Goal: Navigation & Orientation: Find specific page/section

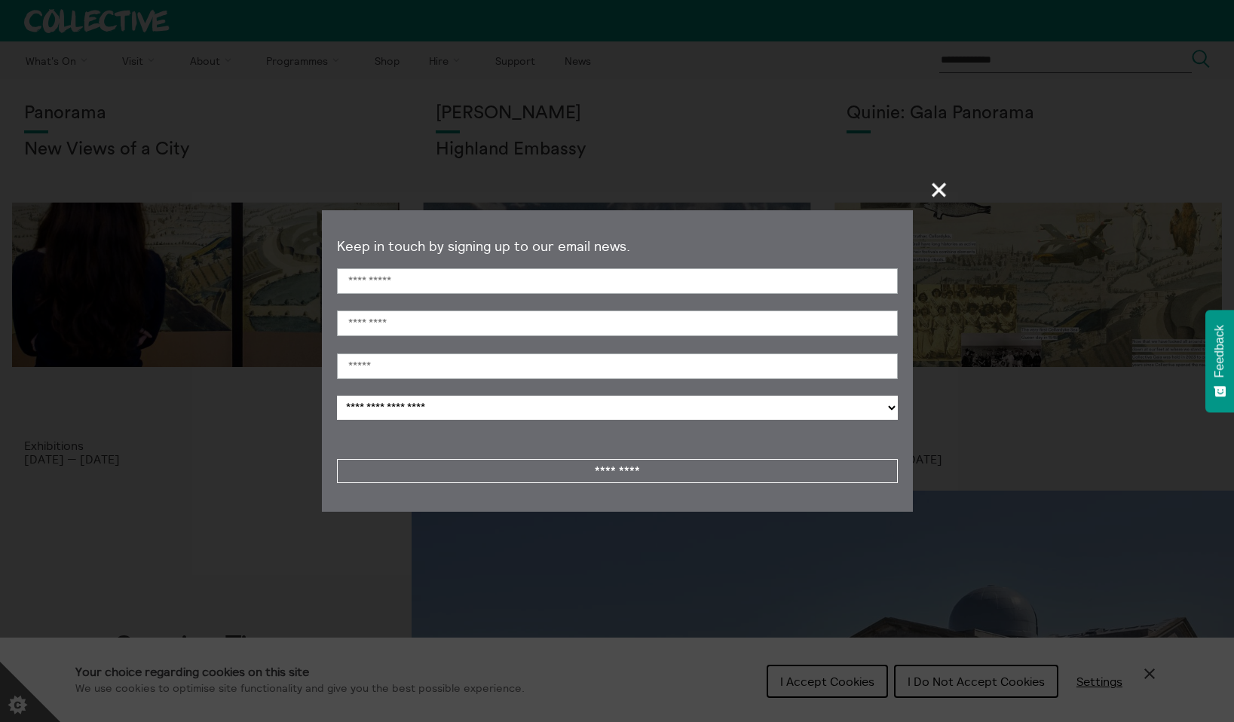
click at [835, 686] on section "**********" at bounding box center [617, 361] width 1234 height 722
click at [935, 188] on span "+" at bounding box center [940, 189] width 44 height 44
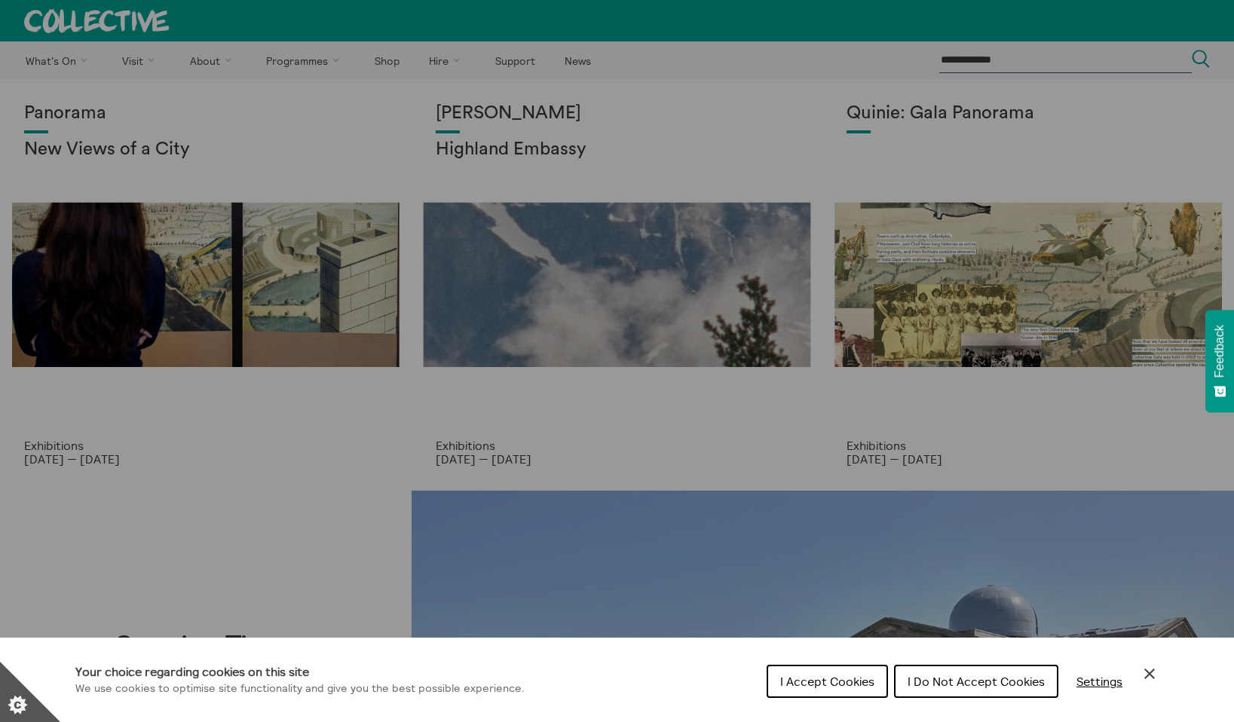
click at [813, 682] on span "I Accept Cookies" at bounding box center [828, 681] width 94 height 15
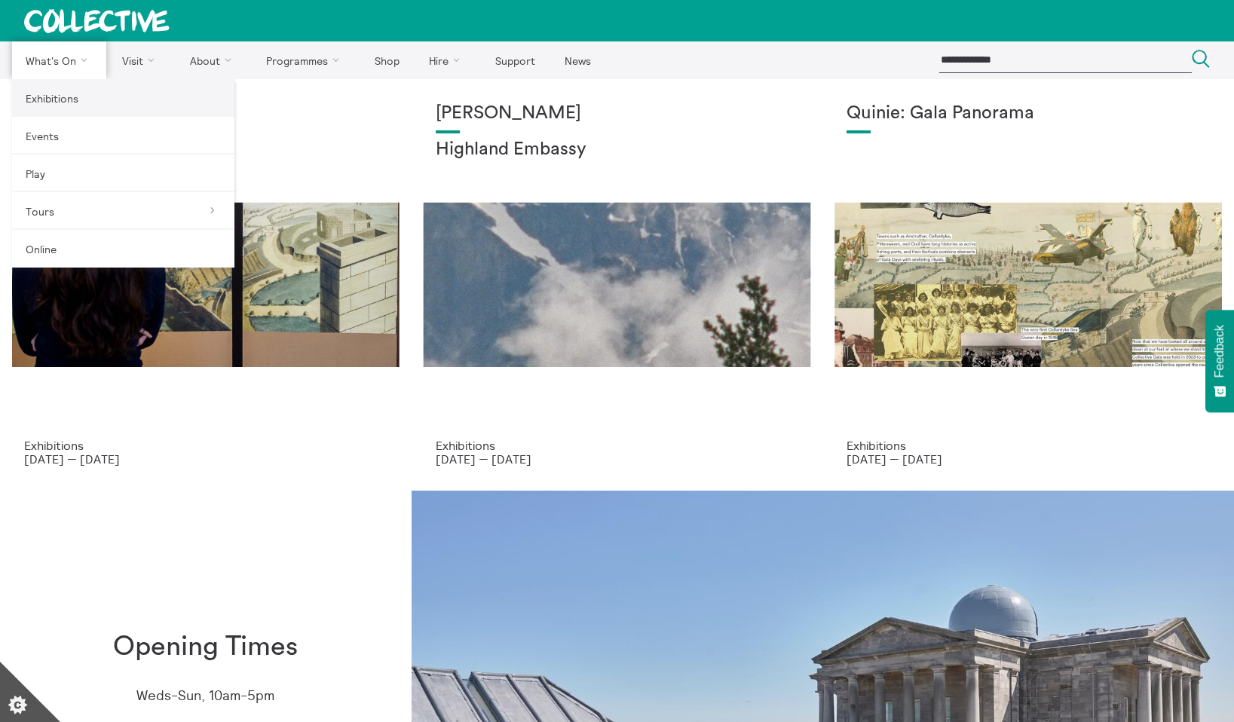
click at [79, 100] on link "Exhibitions" at bounding box center [123, 98] width 222 height 38
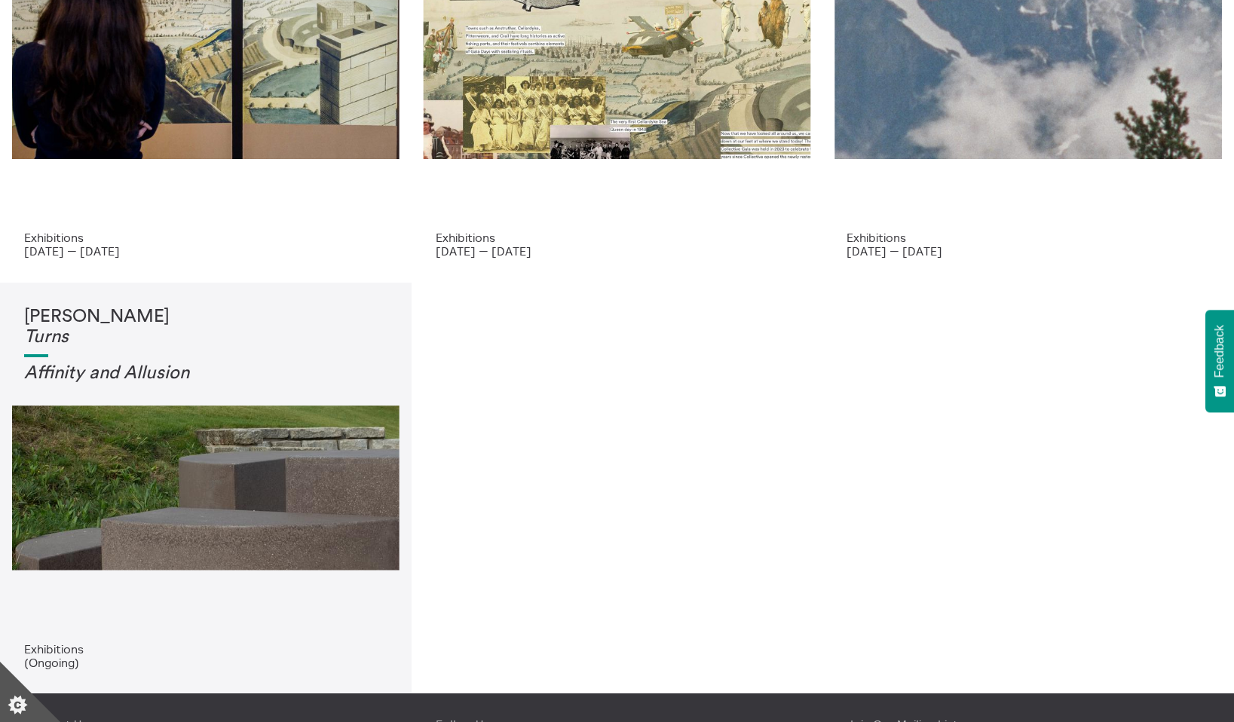
scroll to position [226, 0]
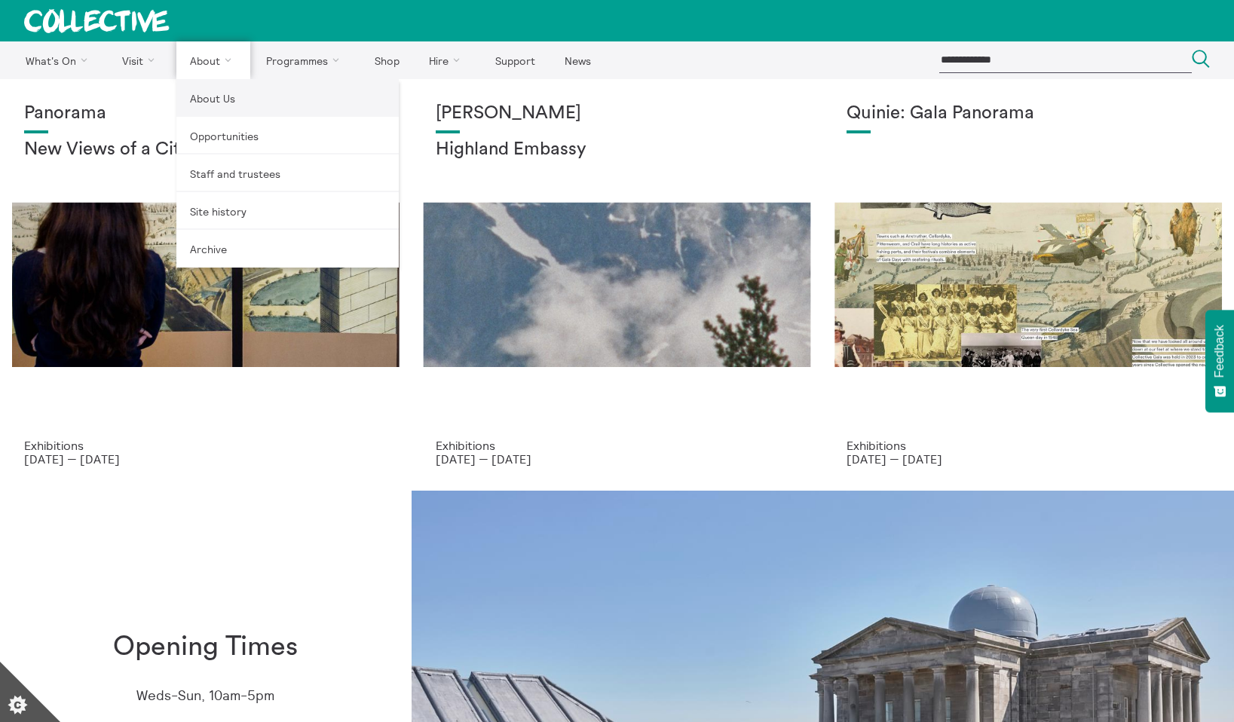
click at [216, 103] on link "About Us" at bounding box center [287, 98] width 222 height 38
